Goal: Information Seeking & Learning: Find specific fact

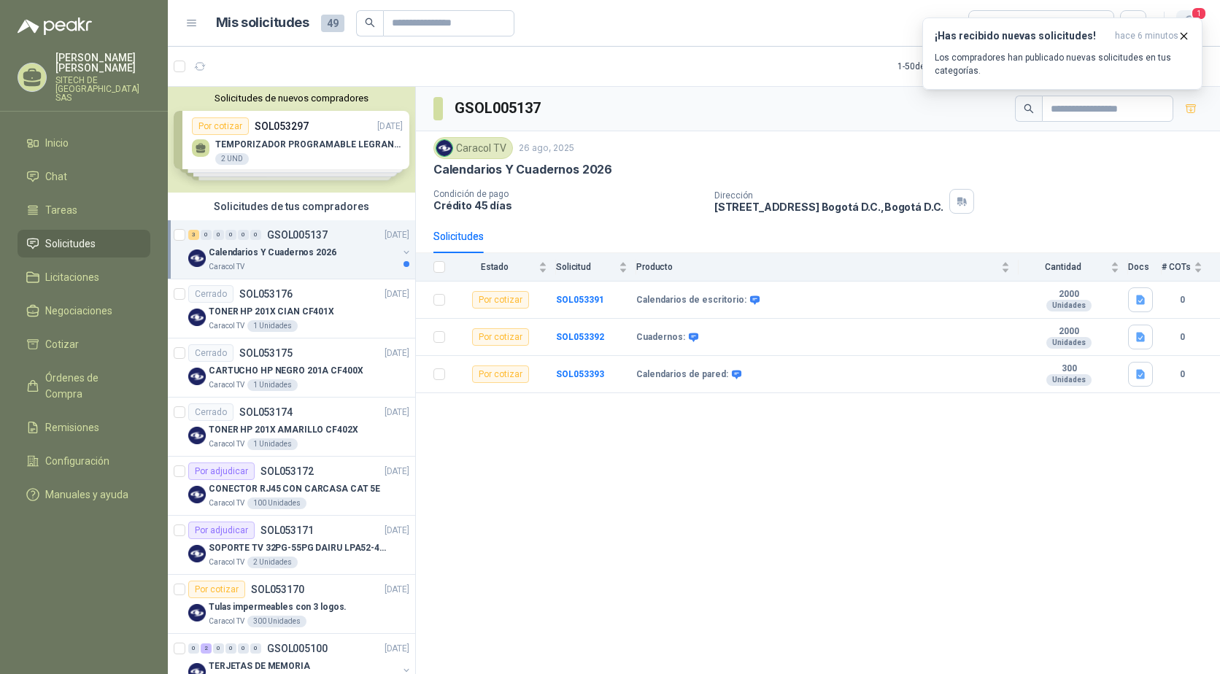
click at [1193, 12] on span "1" at bounding box center [1199, 14] width 16 height 14
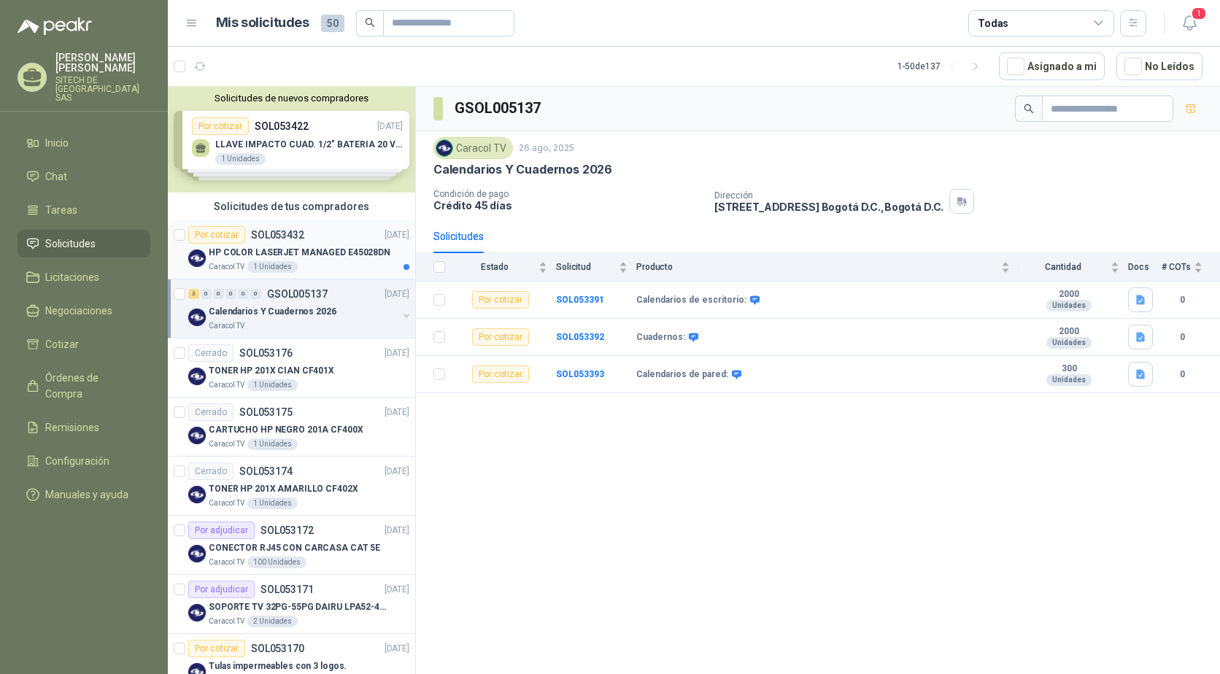
click at [310, 252] on p "HP COLOR LASERJET MANAGED E45028DN" at bounding box center [300, 253] width 182 height 14
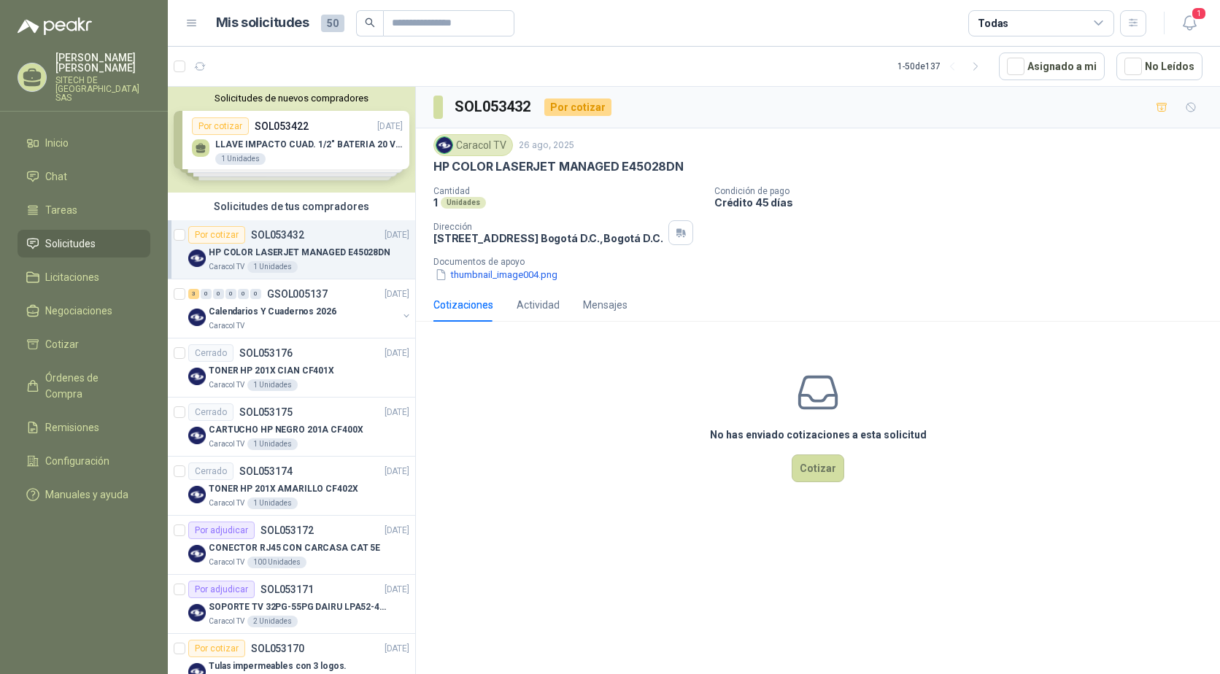
click at [525, 166] on p "HP COLOR LASERJET MANAGED E45028DN" at bounding box center [558, 166] width 250 height 15
copy p "HP COLOR LASERJET MANAGED E45028DN"
click at [536, 167] on p "HP COLOR LASERJET MANAGED E45028DN" at bounding box center [558, 166] width 250 height 15
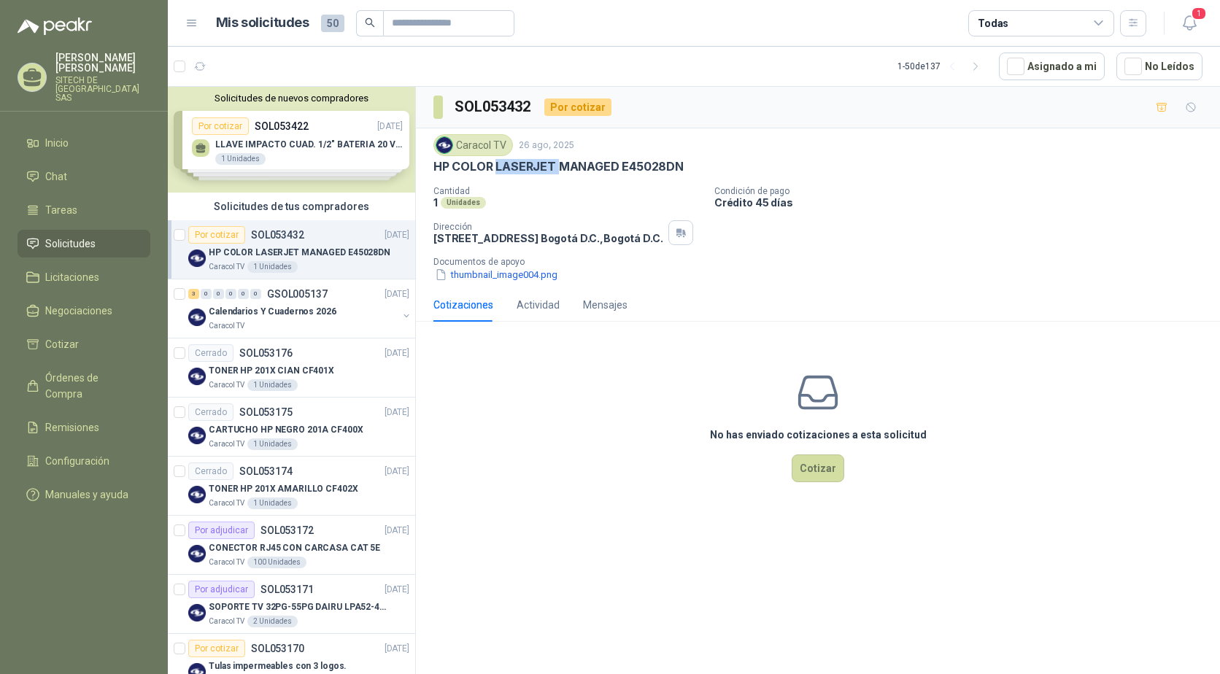
click at [536, 167] on p "HP COLOR LASERJET MANAGED E45028DN" at bounding box center [558, 166] width 250 height 15
